Goal: Task Accomplishment & Management: Use online tool/utility

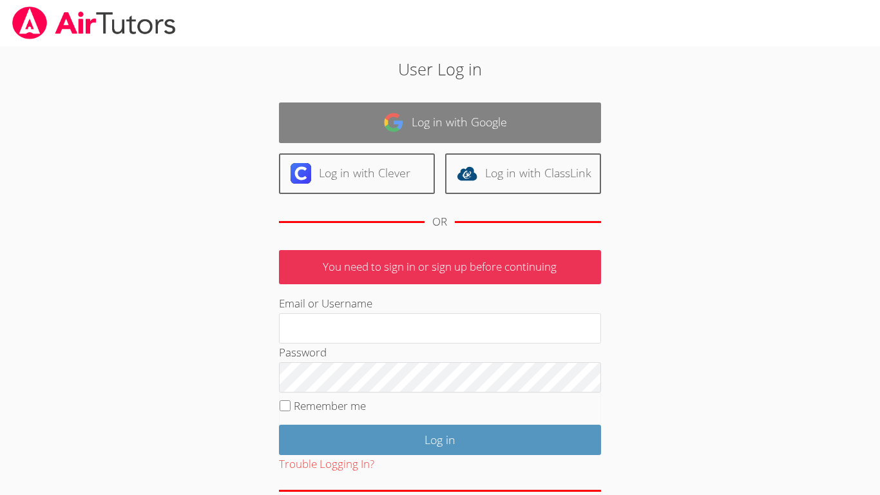
click at [489, 115] on link "Log in with Google" at bounding box center [440, 122] width 322 height 41
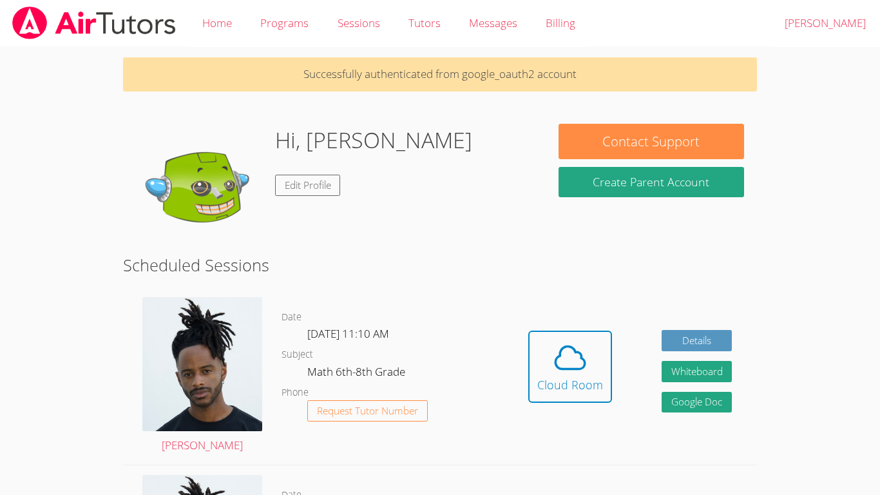
click at [729, 162] on div "Contact Support Create Parent Account" at bounding box center [651, 164] width 211 height 81
click at [567, 363] on icon at bounding box center [570, 358] width 36 height 36
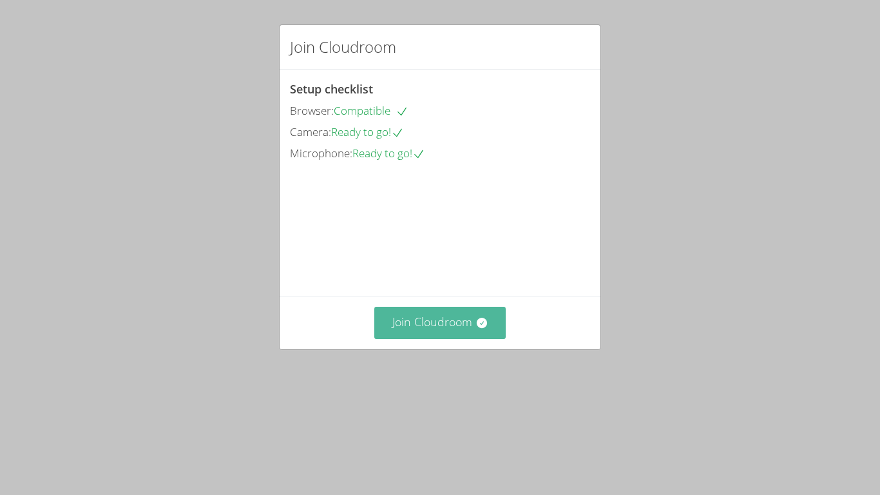
click at [442, 338] on button "Join Cloudroom" at bounding box center [440, 323] width 132 height 32
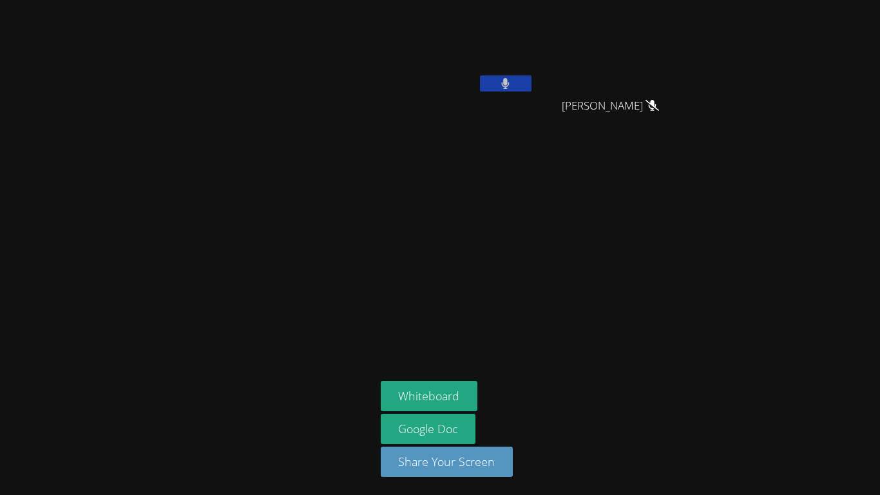
click at [519, 84] on button at bounding box center [506, 83] width 52 height 16
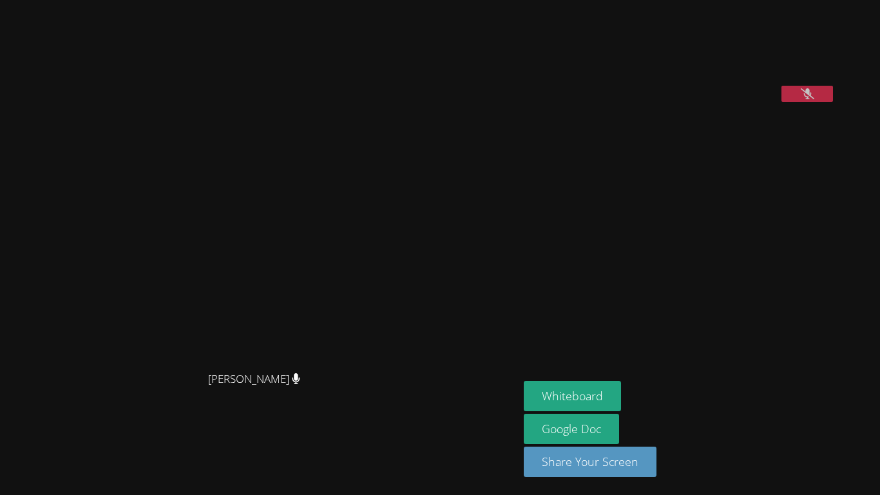
click at [826, 102] on button at bounding box center [808, 94] width 52 height 16
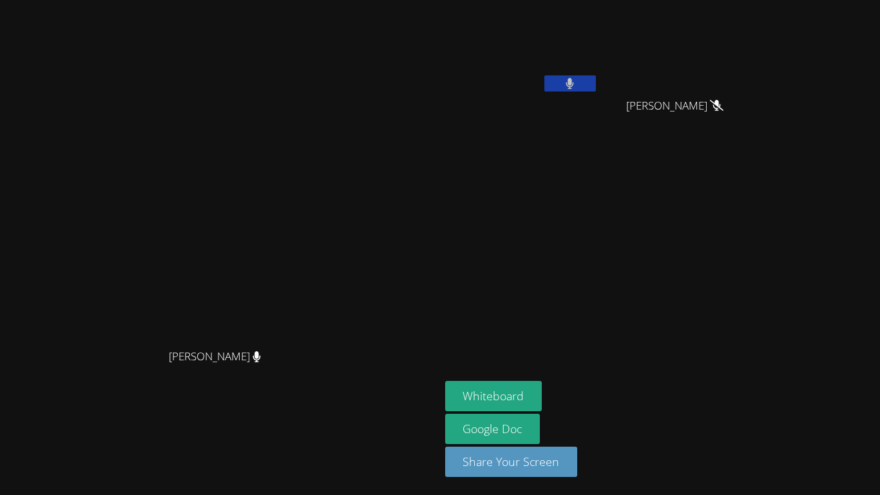
click at [574, 82] on icon at bounding box center [571, 83] width 8 height 11
click at [596, 86] on button at bounding box center [571, 83] width 52 height 16
click at [543, 388] on button "Whiteboard" at bounding box center [493, 396] width 97 height 30
